Goal: Find specific page/section: Find specific page/section

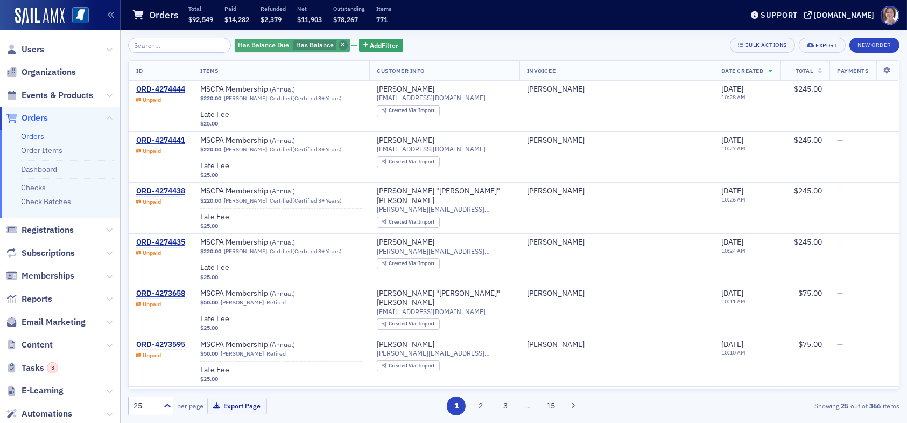
click at [341, 45] on icon "button" at bounding box center [343, 46] width 4 height 6
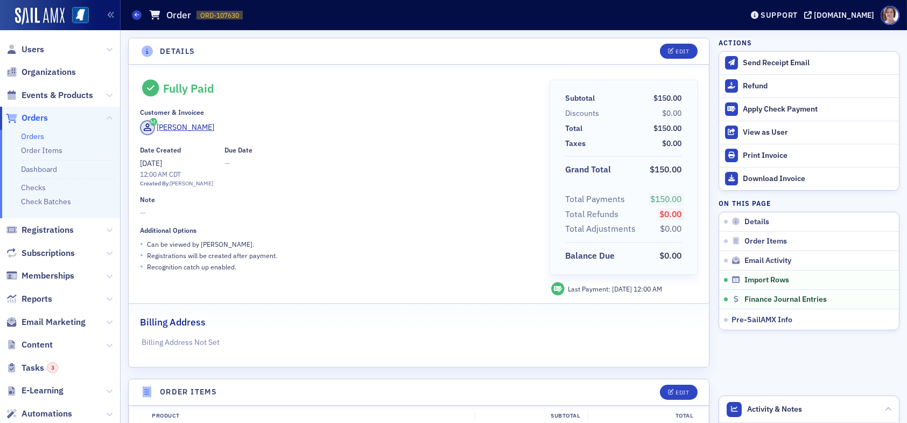
scroll to position [848, 0]
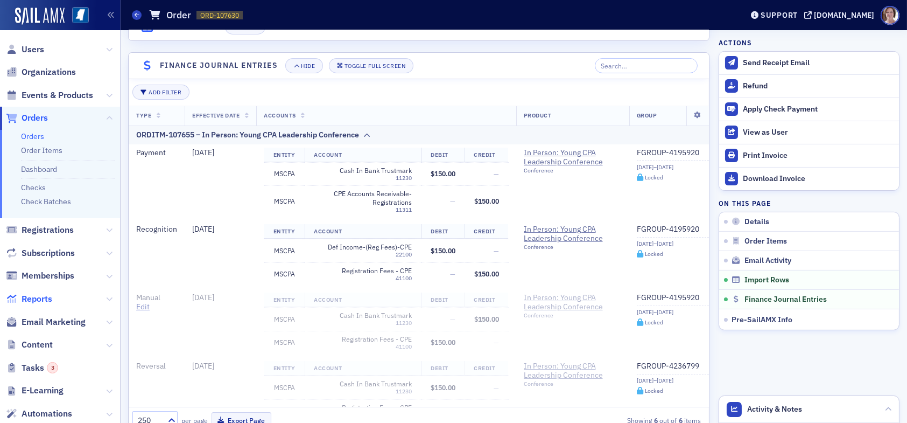
click at [43, 296] on span "Reports" at bounding box center [37, 299] width 31 height 12
